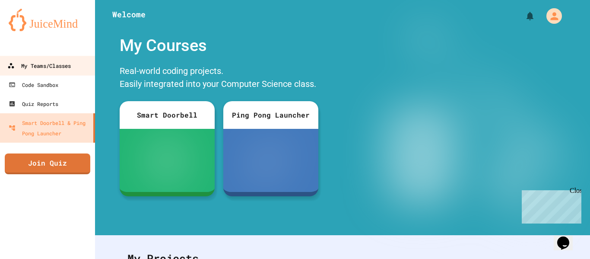
click at [58, 71] on link "My Teams/Classes" at bounding box center [48, 65] width 98 height 19
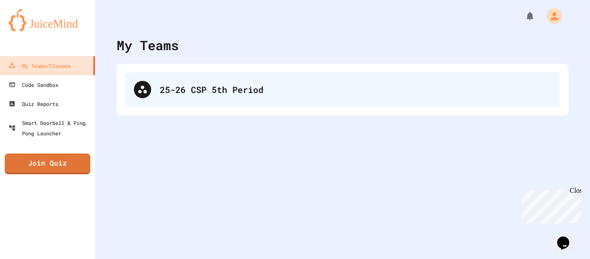
click at [184, 97] on div "25-26 CSP 5th Period" at bounding box center [342, 89] width 434 height 35
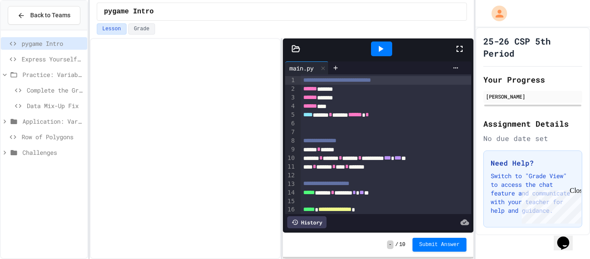
click at [47, 133] on span "Row of Polygons" at bounding box center [53, 136] width 62 height 9
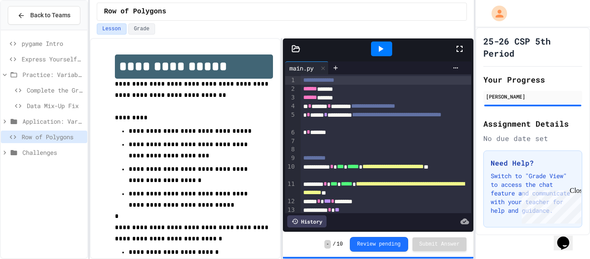
click at [454, 46] on icon at bounding box center [459, 49] width 10 height 10
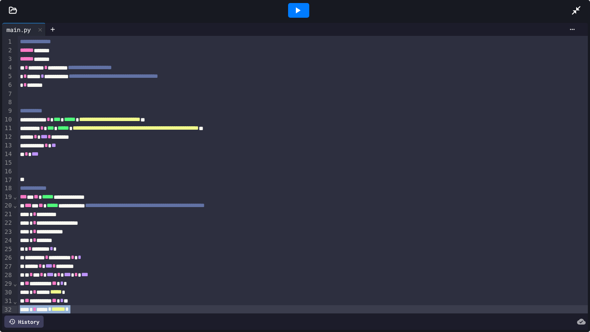
click at [282, 258] on div "**********" at bounding box center [302, 248] width 571 height 425
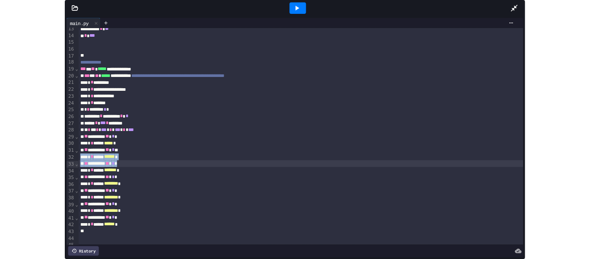
scroll to position [110, 0]
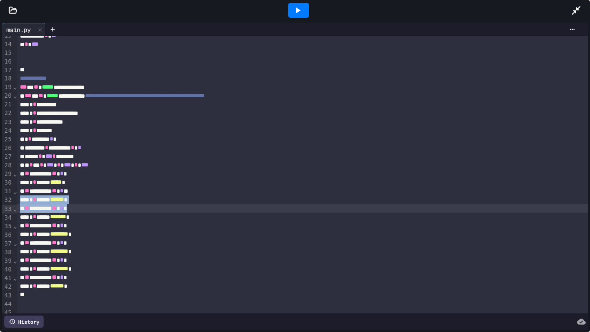
click at [294, 13] on icon at bounding box center [297, 10] width 10 height 10
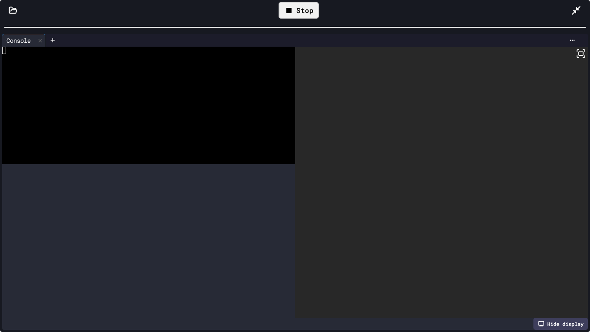
click at [344, 0] on div "**********" at bounding box center [295, 166] width 590 height 332
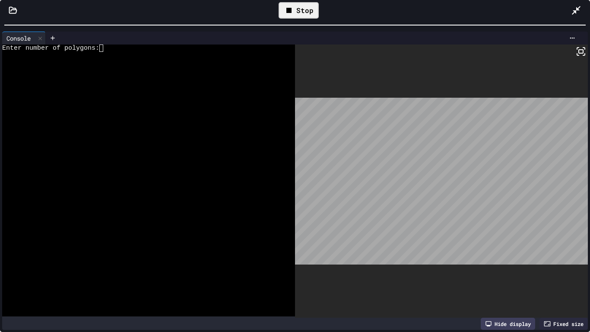
click at [104, 48] on textarea "Terminal input" at bounding box center [105, 47] width 4 height 7
click at [308, 13] on div "Stop" at bounding box center [298, 10] width 40 height 16
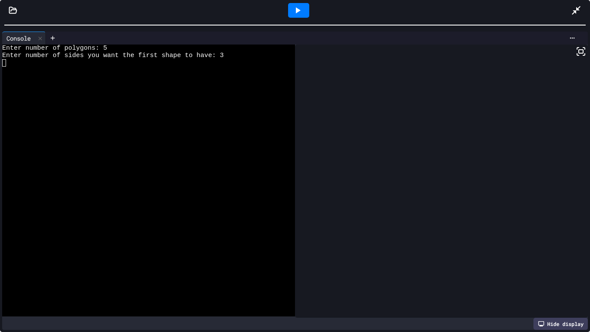
click at [573, 15] on icon at bounding box center [576, 10] width 10 height 10
